Goal: Task Accomplishment & Management: Use online tool/utility

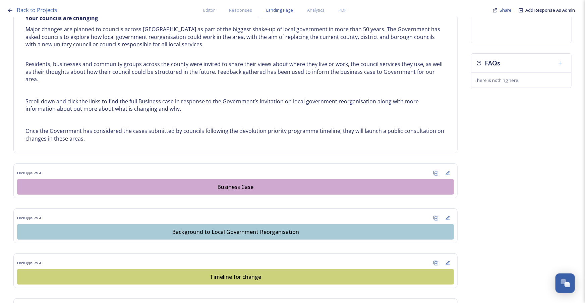
scroll to position [477, 0]
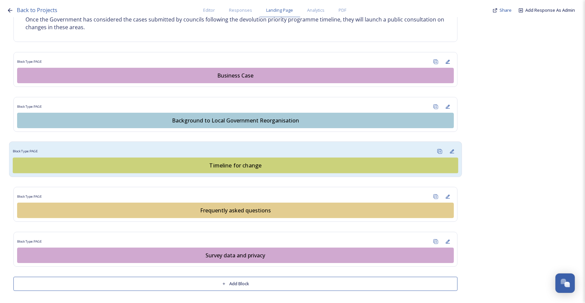
click at [239, 167] on div "Timeline for change" at bounding box center [235, 165] width 438 height 8
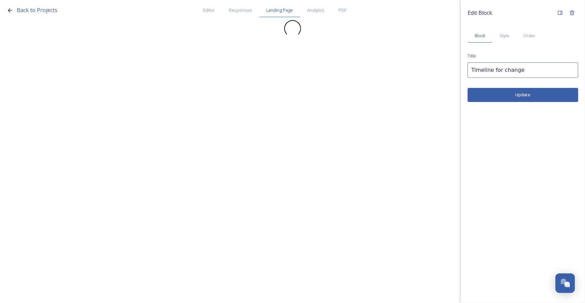
scroll to position [0, 0]
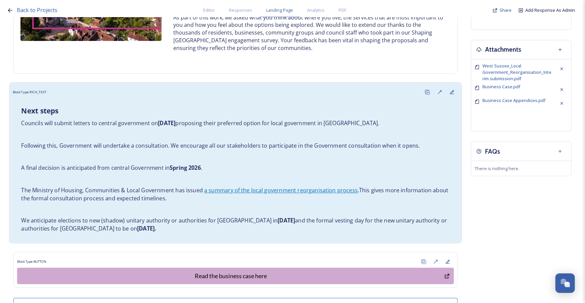
scroll to position [299, 0]
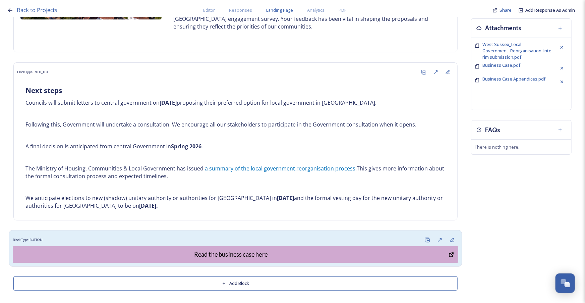
click at [286, 238] on div "Block Type: BUTTON" at bounding box center [236, 240] width 446 height 12
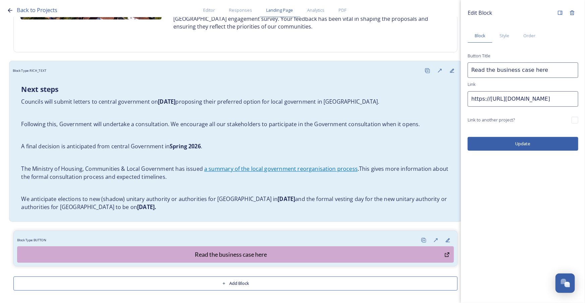
drag, startPoint x: 490, startPoint y: 100, endPoint x: 431, endPoint y: 100, distance: 59.0
click at [431, 100] on div "Back to Projects Editor Responses Landing Page Analytics PDF Share Add Response…" at bounding box center [292, 151] width 585 height 303
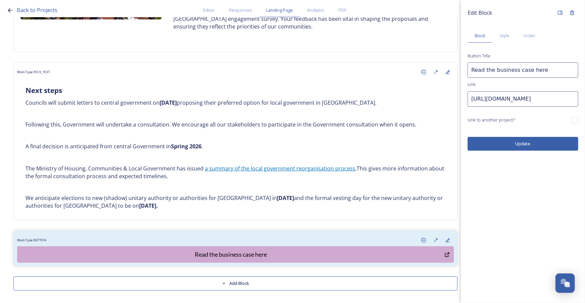
type input "[URL][DOMAIN_NAME]"
click at [549, 144] on button "Update" at bounding box center [523, 144] width 111 height 14
drag, startPoint x: 470, startPoint y: 98, endPoint x: 650, endPoint y: 107, distance: 180.3
click at [585, 107] on html "Back to Projects Editor Responses Landing Page Analytics PDF Share Add Response…" at bounding box center [292, 151] width 585 height 303
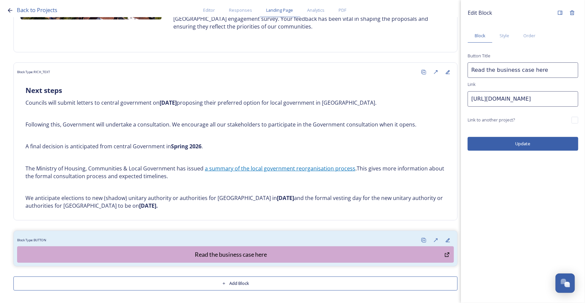
click at [530, 180] on div "Edit Block Block Style Order Button Title Read the business case here Link [URL…" at bounding box center [523, 151] width 124 height 303
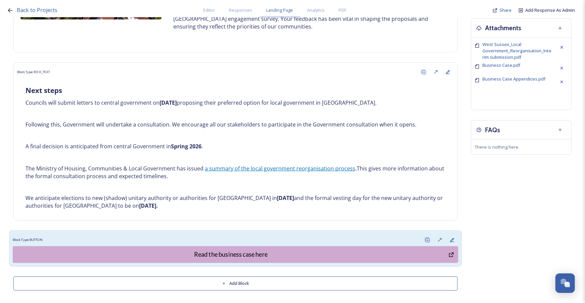
click at [246, 235] on div "Block Type: BUTTON" at bounding box center [236, 240] width 446 height 12
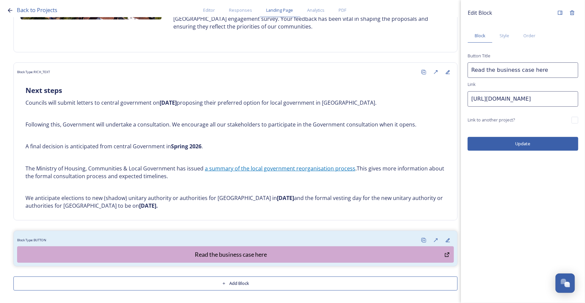
scroll to position [0, 208]
drag, startPoint x: 470, startPoint y: 98, endPoint x: 803, endPoint y: 111, distance: 333.2
click at [585, 111] on html "Back to Projects Editor Responses Landing Page Analytics PDF Share Add Response…" at bounding box center [292, 151] width 585 height 303
paste input "[URL][DOMAIN_NAME]"
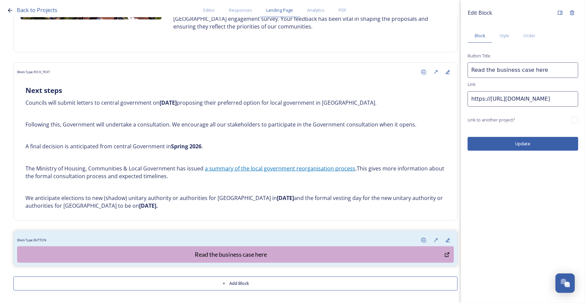
scroll to position [0, 212]
click at [537, 149] on button "Update" at bounding box center [523, 144] width 111 height 14
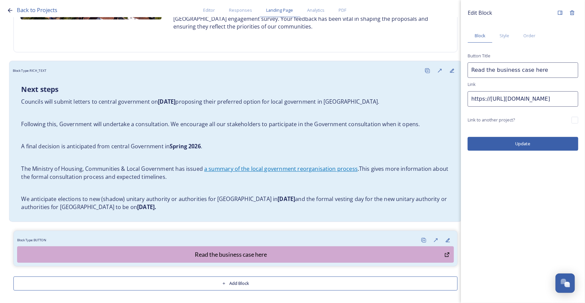
drag, startPoint x: 489, startPoint y: 97, endPoint x: 451, endPoint y: 97, distance: 37.6
click at [451, 97] on div "Back to Projects Editor Responses Landing Page Analytics PDF Share Add Response…" at bounding box center [292, 151] width 585 height 303
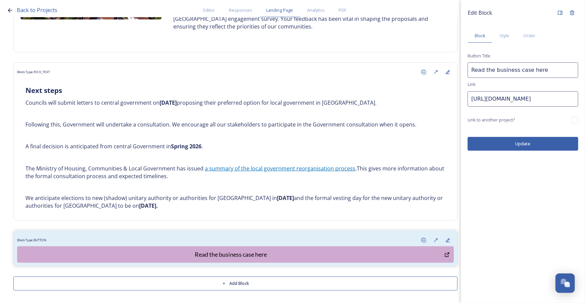
type input "[URL][DOMAIN_NAME]"
click at [529, 145] on button "Update" at bounding box center [523, 144] width 111 height 14
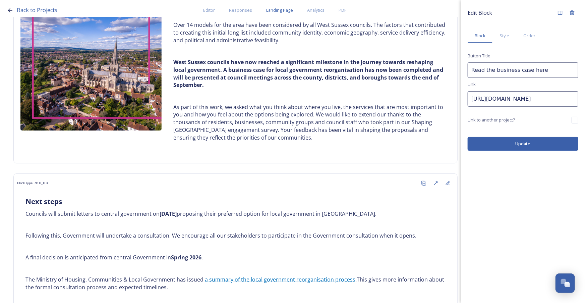
scroll to position [177, 0]
